Goal: Navigation & Orientation: Find specific page/section

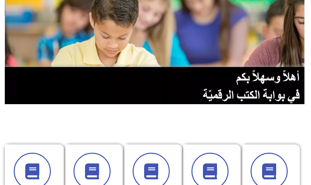
scroll to position [64, 0]
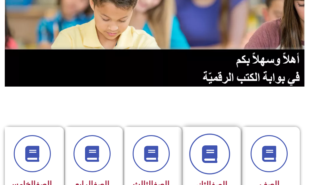
click at [211, 155] on icon at bounding box center [210, 154] width 18 height 18
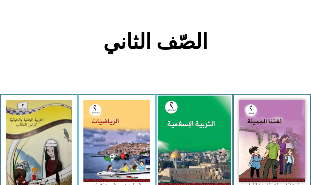
scroll to position [128, 0]
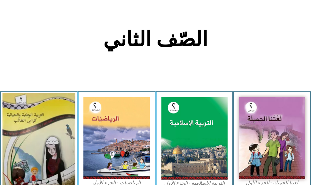
click at [28, 127] on img at bounding box center [39, 141] width 73 height 97
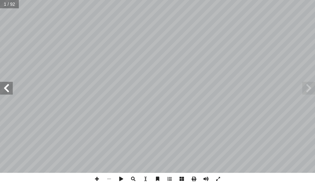
click at [11, 91] on span at bounding box center [6, 88] width 13 height 13
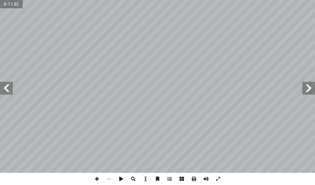
click at [10, 91] on span at bounding box center [6, 88] width 13 height 13
click at [11, 93] on span at bounding box center [6, 88] width 13 height 13
click at [4, 92] on span at bounding box center [6, 88] width 13 height 13
